Goal: Information Seeking & Learning: Learn about a topic

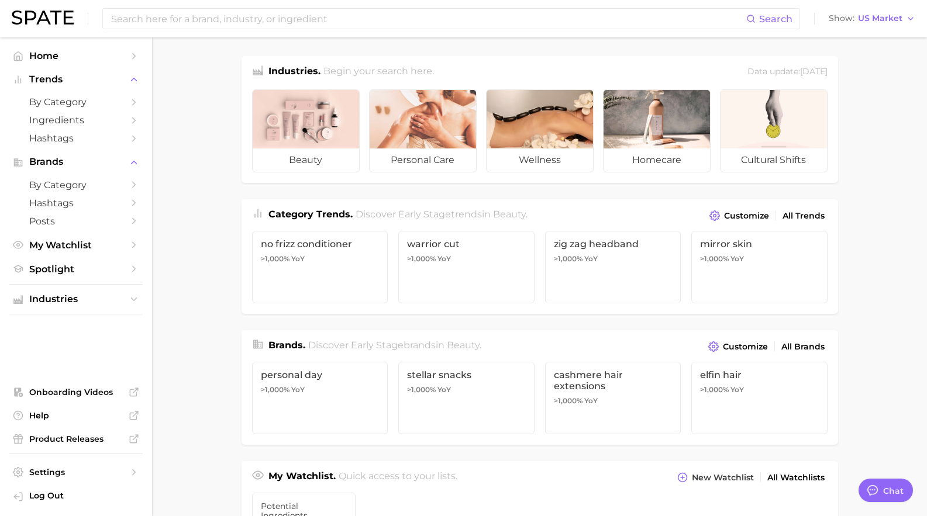
type textarea "x"
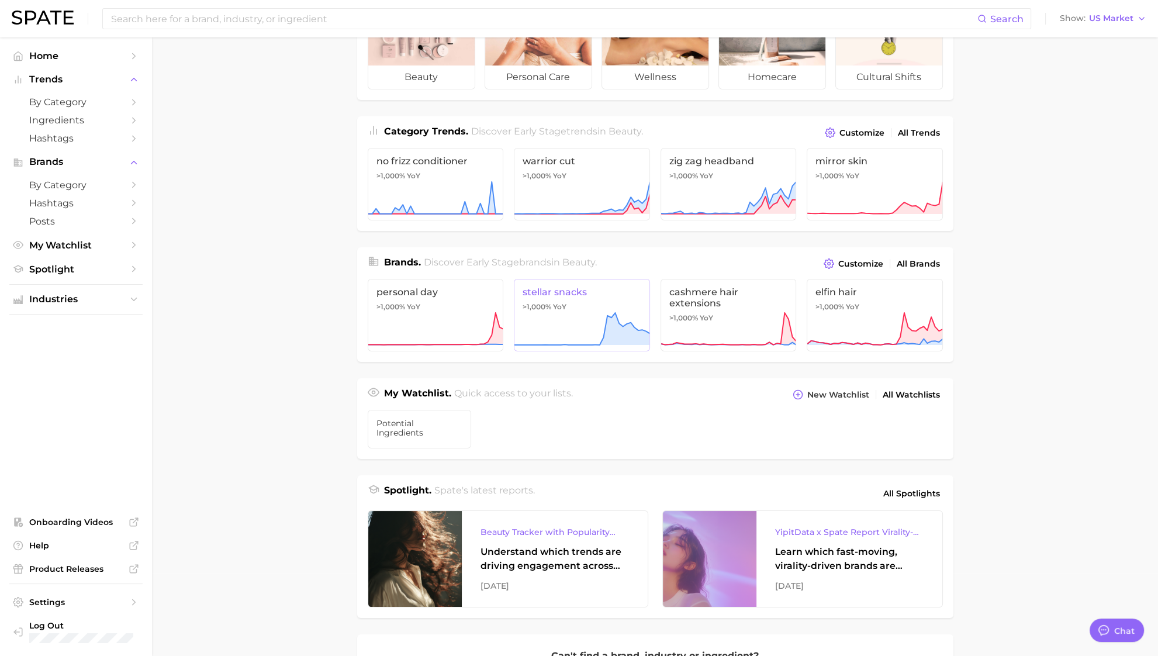
scroll to position [291, 0]
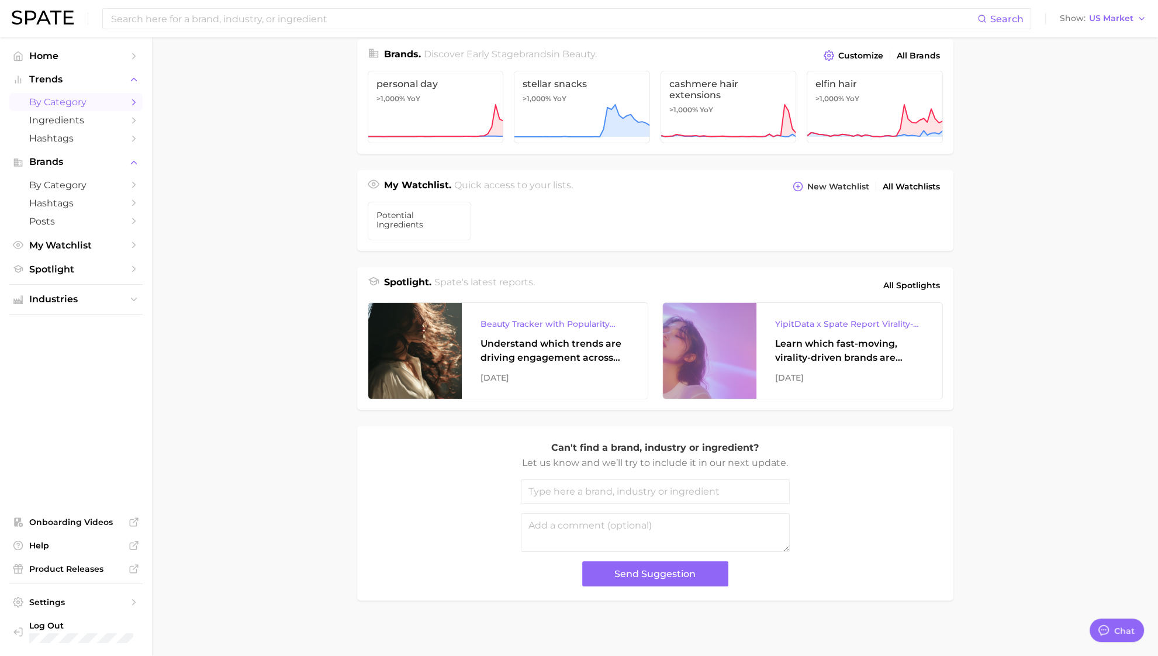
click at [74, 96] on link "by Category" at bounding box center [75, 102] width 133 height 18
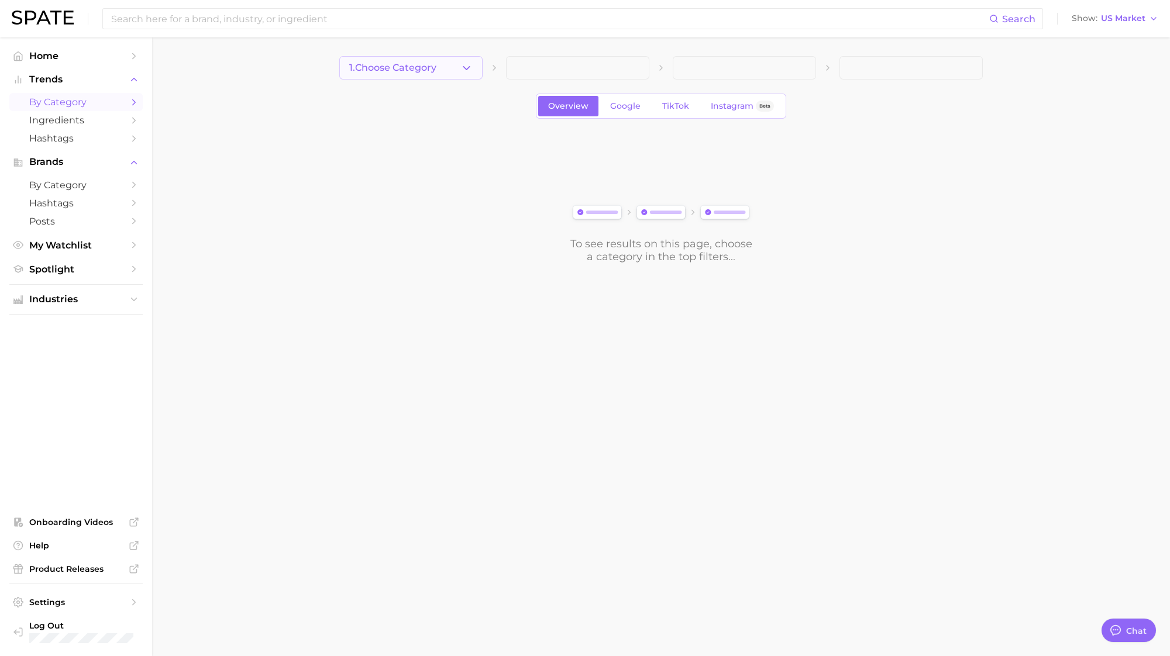
click at [440, 71] on button "1. Choose Category" at bounding box center [410, 67] width 143 height 23
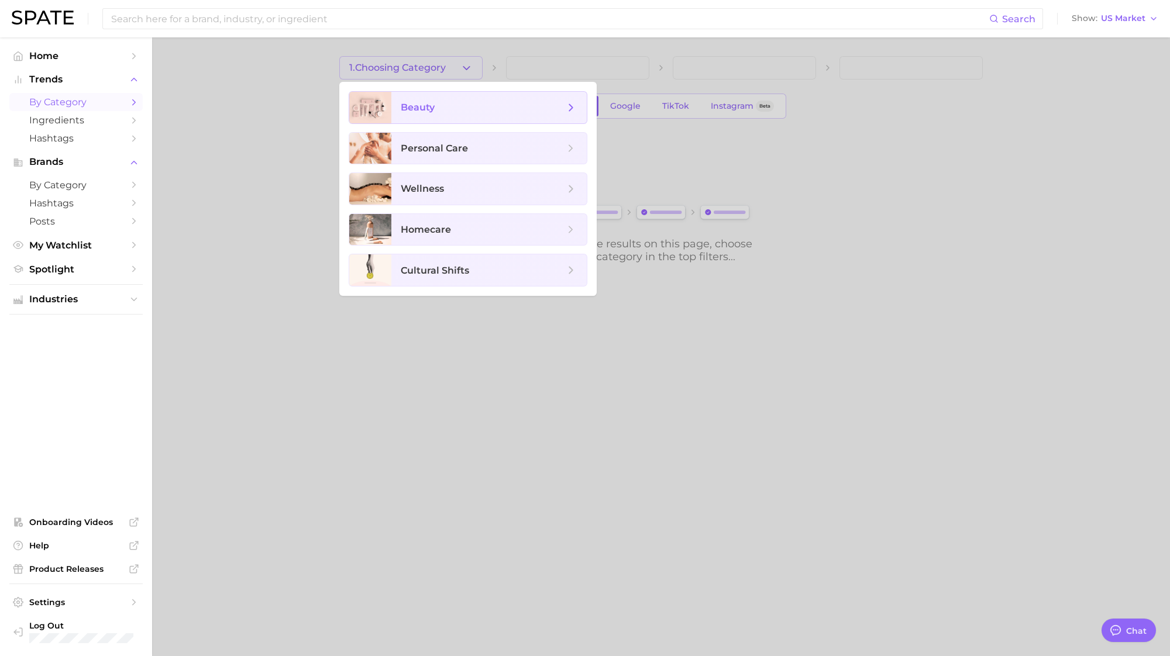
click at [480, 107] on span "beauty" at bounding box center [483, 107] width 164 height 13
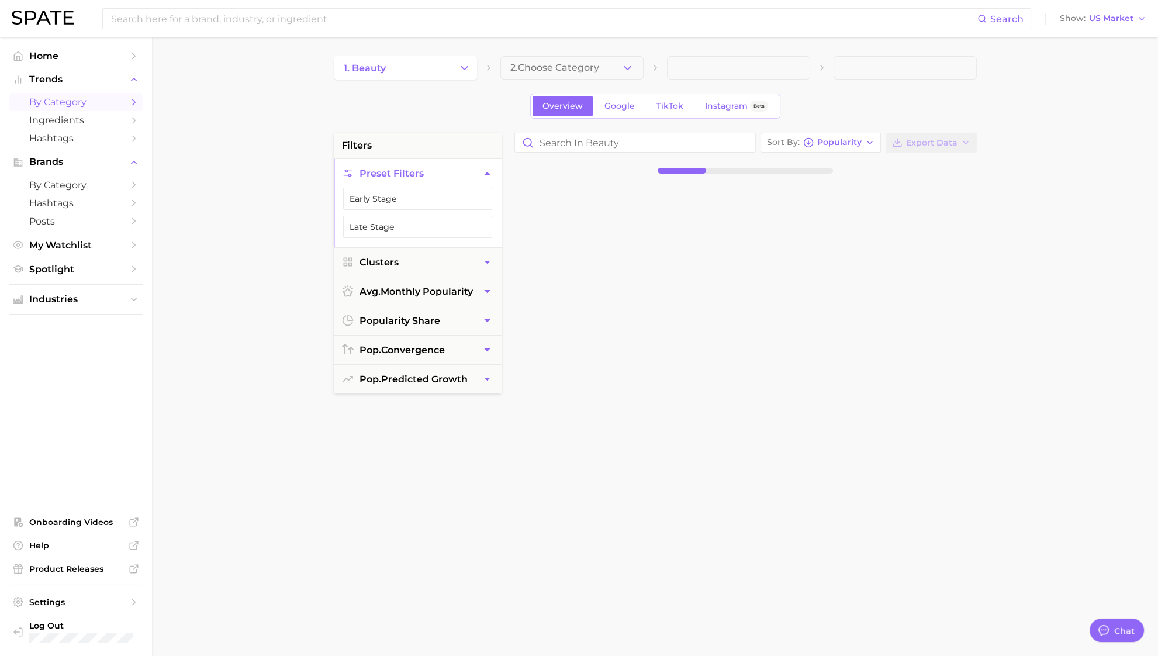
click at [546, 75] on button "2. Choose Category" at bounding box center [572, 67] width 143 height 23
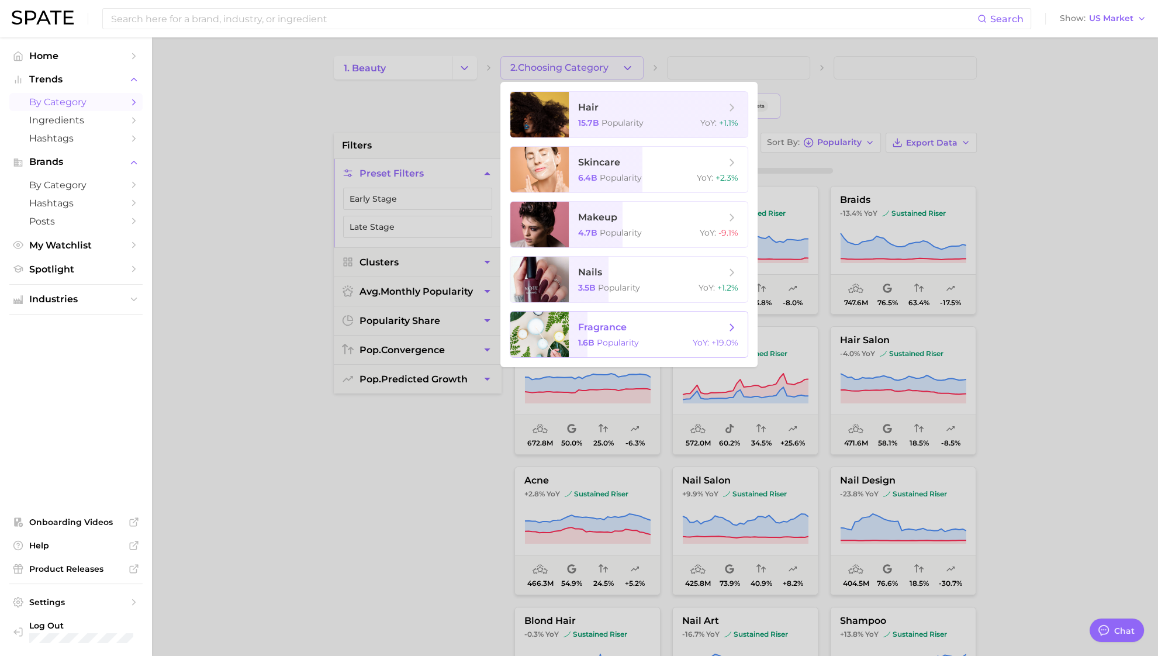
click at [601, 349] on span "fragrance 1.6b Popularity YoY : +19.0%" at bounding box center [658, 335] width 179 height 46
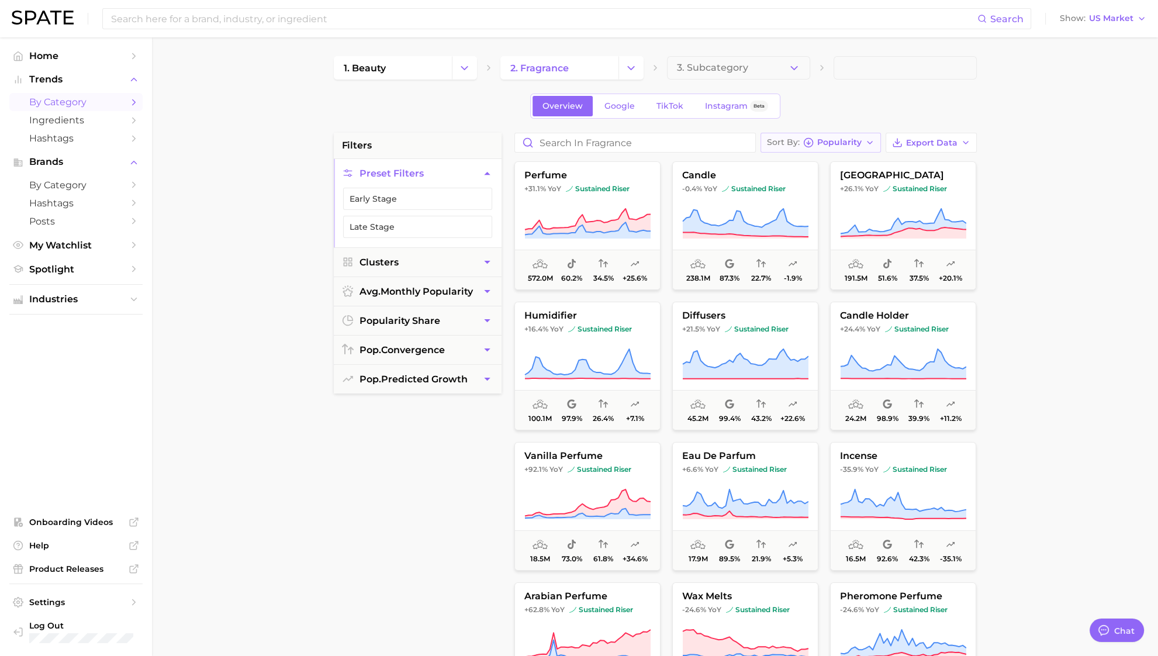
click at [848, 144] on span "Popularity" at bounding box center [840, 142] width 44 height 6
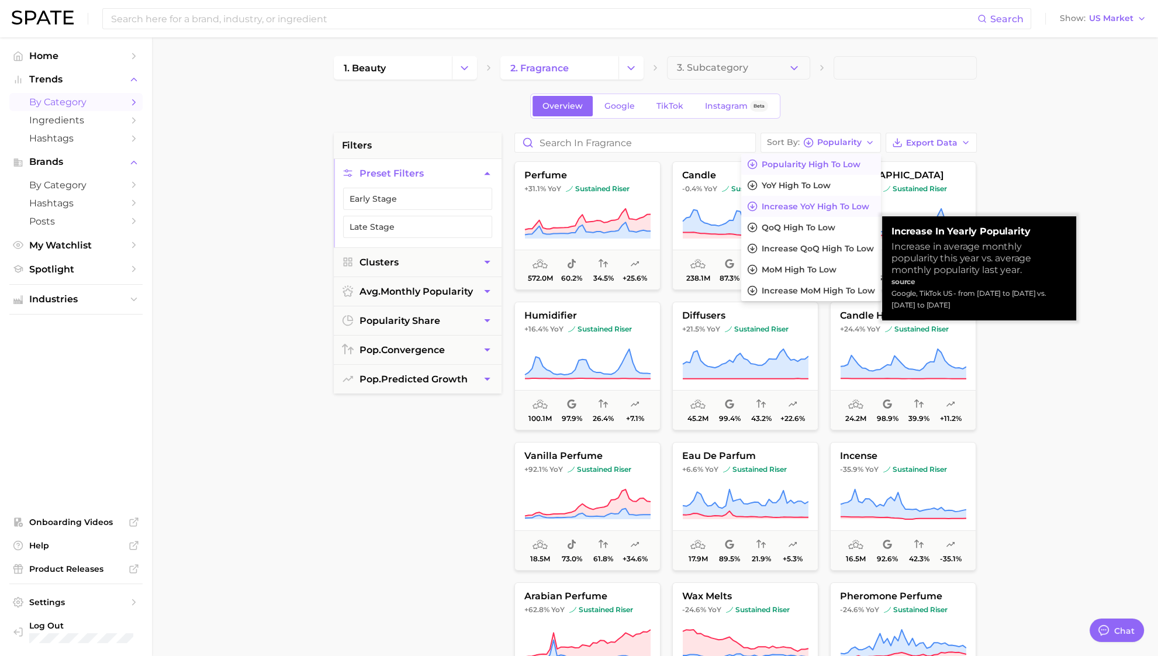
click at [789, 206] on span "Increase YoY high to low" at bounding box center [816, 207] width 108 height 10
